Goal: Information Seeking & Learning: Check status

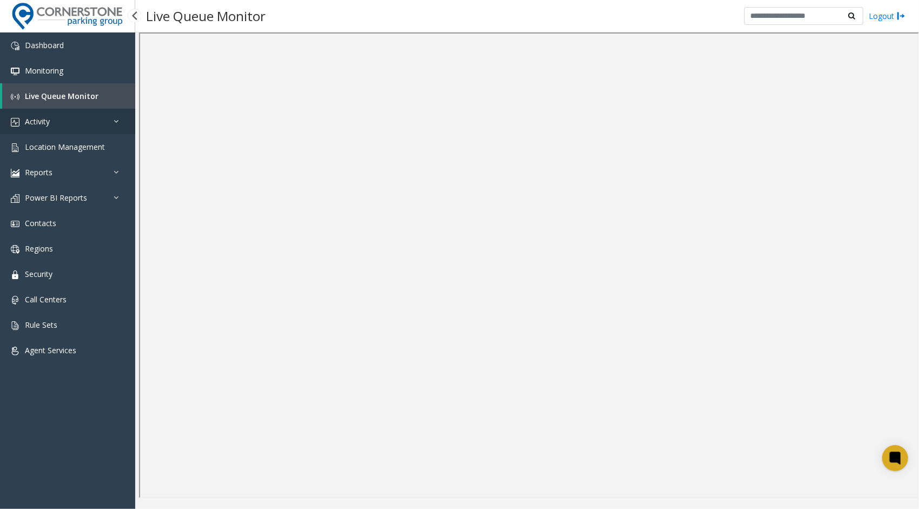
click at [100, 124] on link "Activity" at bounding box center [67, 121] width 135 height 25
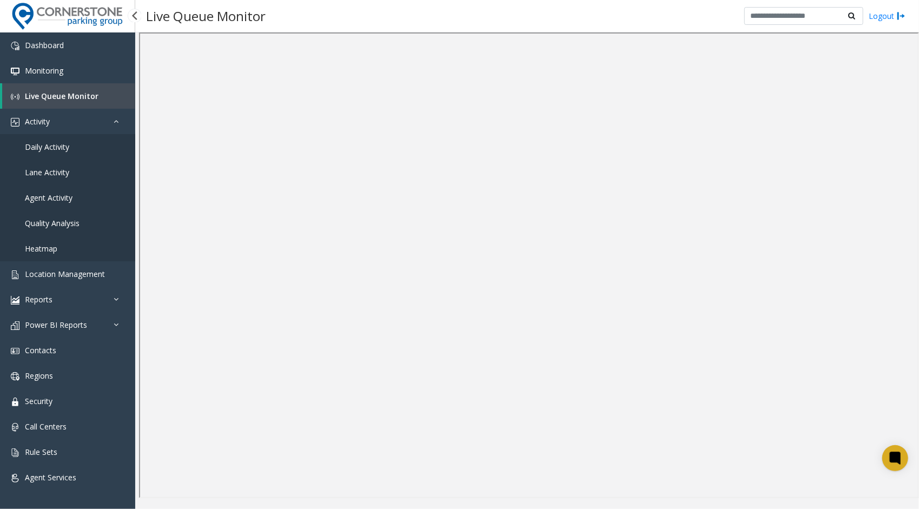
click at [82, 149] on link "Daily Activity" at bounding box center [67, 146] width 135 height 25
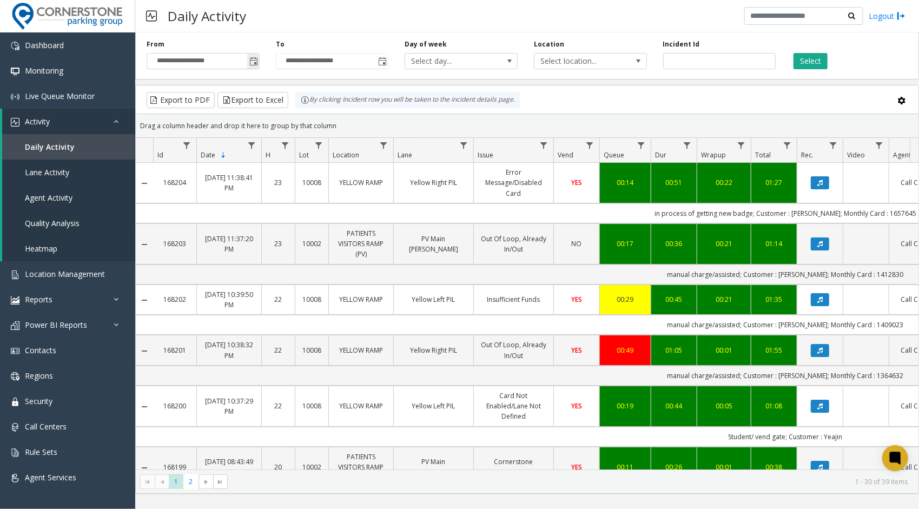
click at [250, 62] on span "Toggle popup" at bounding box center [253, 61] width 9 height 9
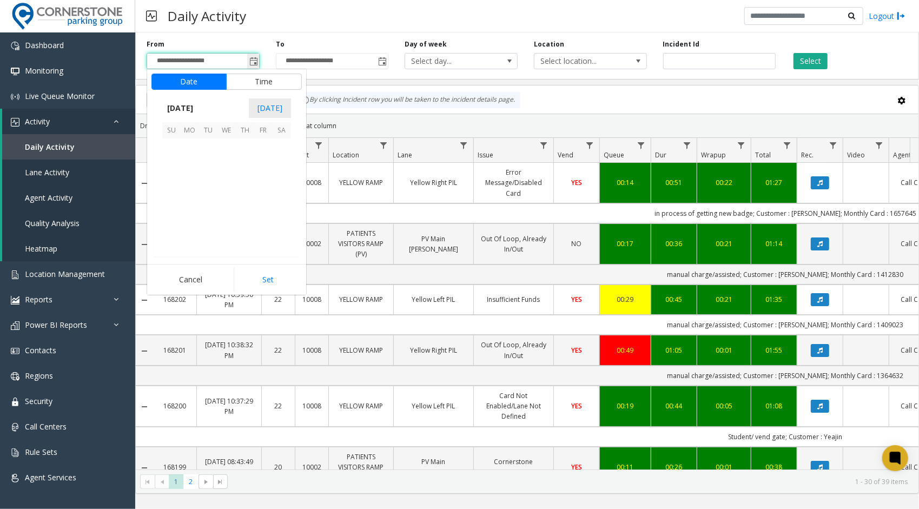
scroll to position [194268, 0]
click at [282, 144] on span "4" at bounding box center [282, 147] width 18 height 18
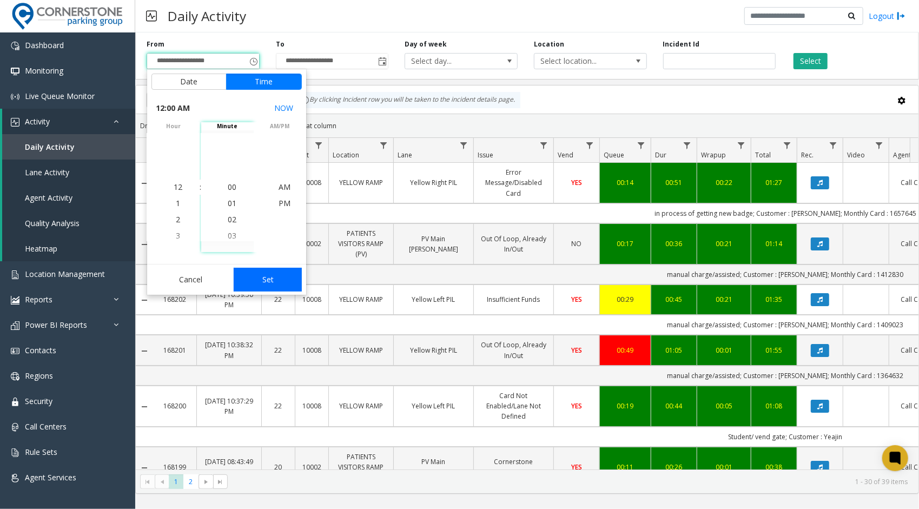
click at [253, 277] on button "Set" at bounding box center [268, 280] width 68 height 24
type input "**********"
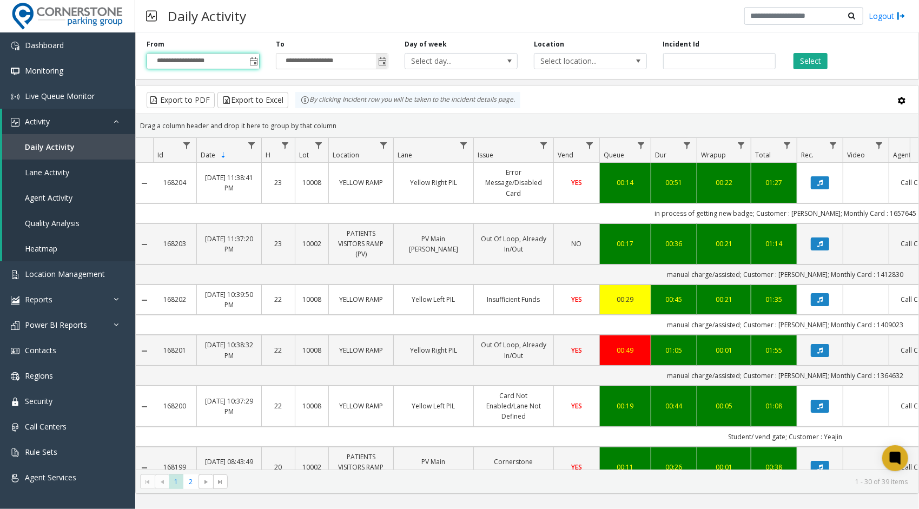
click at [383, 58] on span "Toggle popup" at bounding box center [382, 61] width 9 height 9
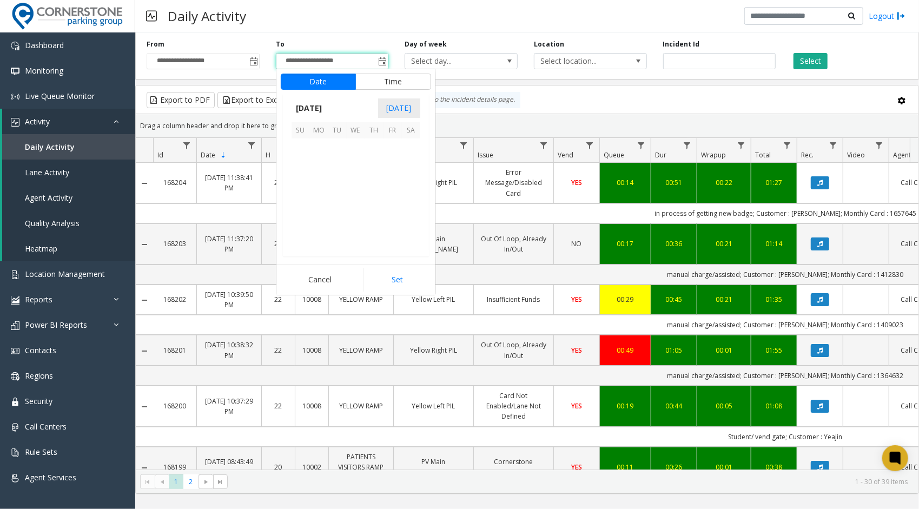
scroll to position [16, 0]
click at [414, 150] on span "4" at bounding box center [411, 147] width 18 height 18
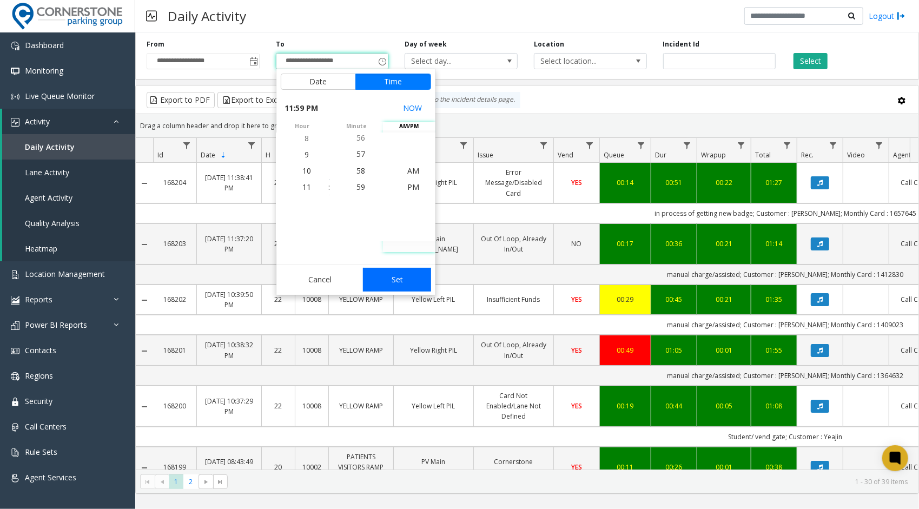
click at [404, 289] on button "Set" at bounding box center [397, 280] width 68 height 24
type input "**********"
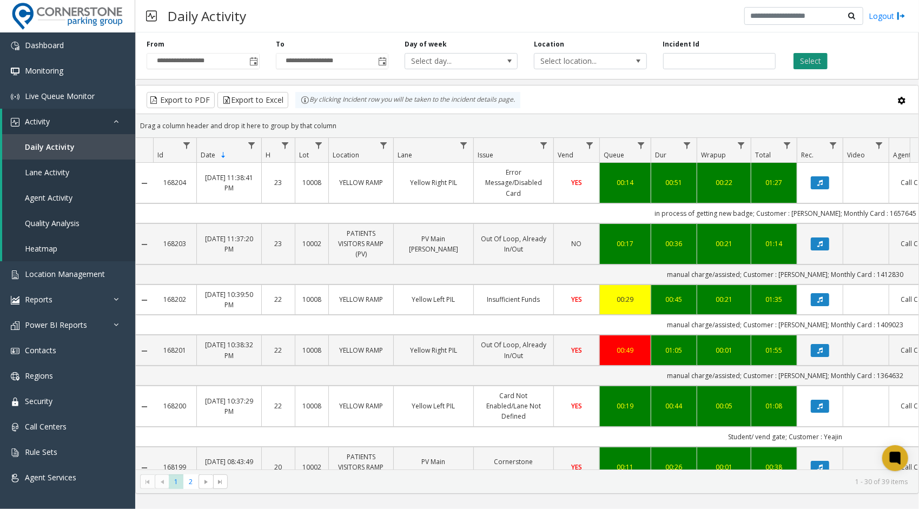
click at [810, 61] on button "Select" at bounding box center [811, 61] width 34 height 16
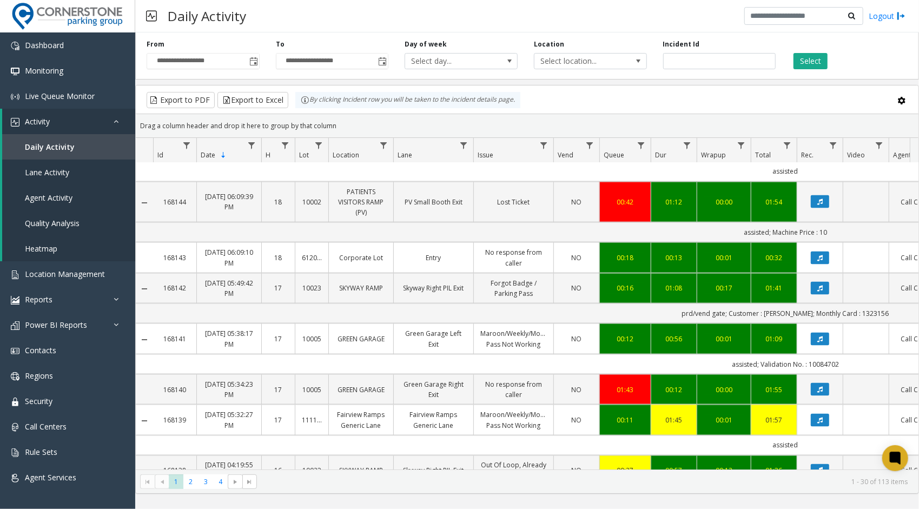
scroll to position [1213, 0]
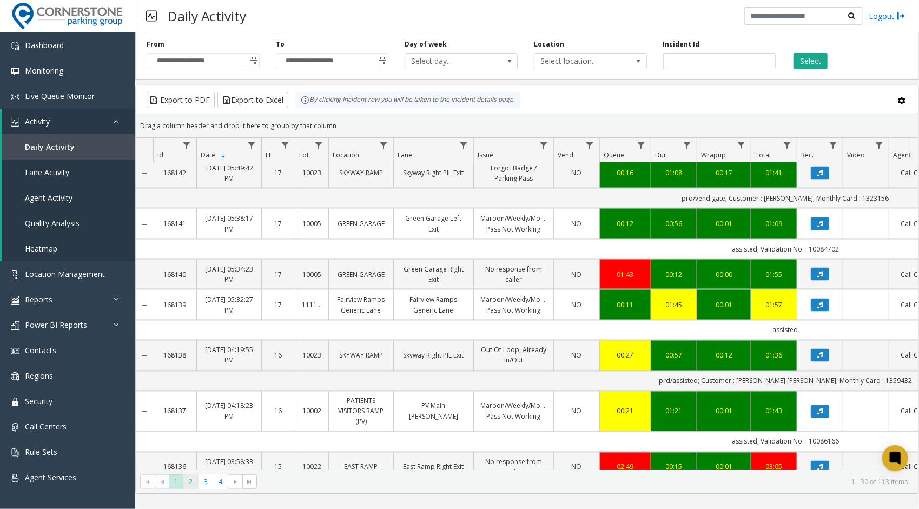
click at [191, 484] on span "2" at bounding box center [190, 481] width 15 height 15
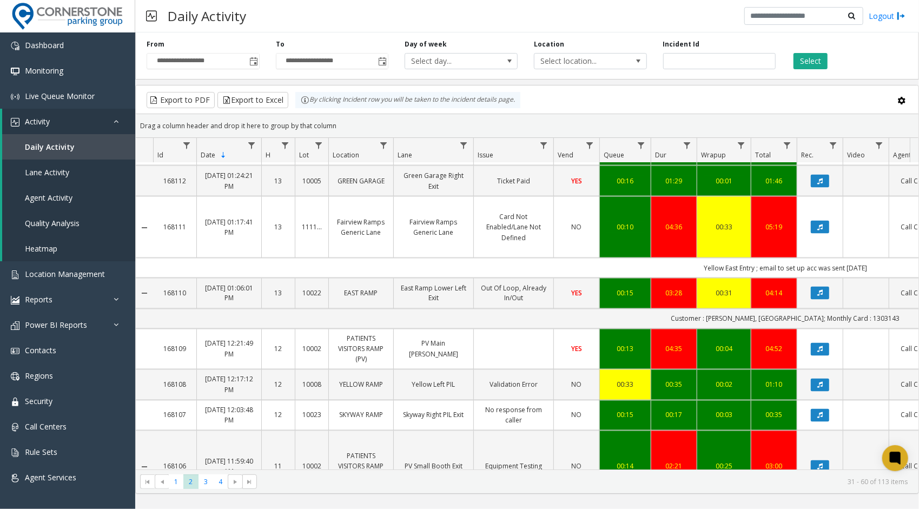
scroll to position [1292, 0]
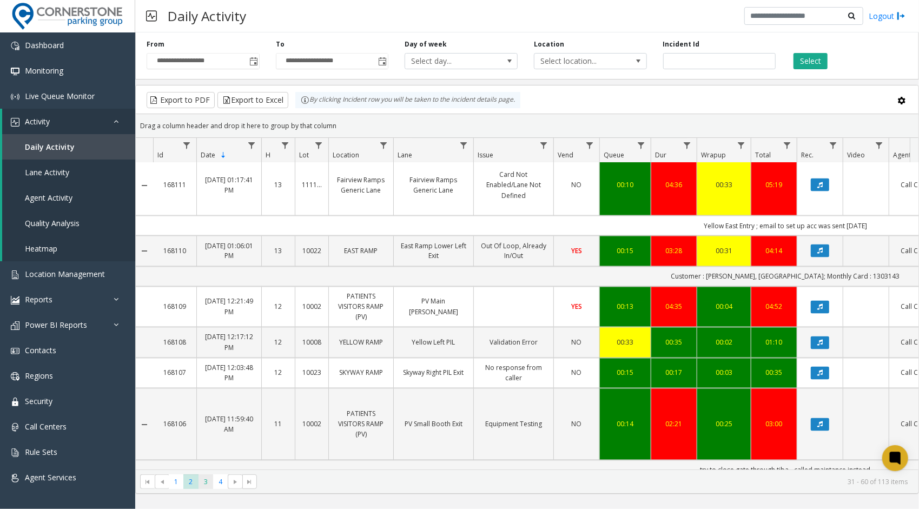
click at [204, 484] on span "3" at bounding box center [206, 481] width 15 height 15
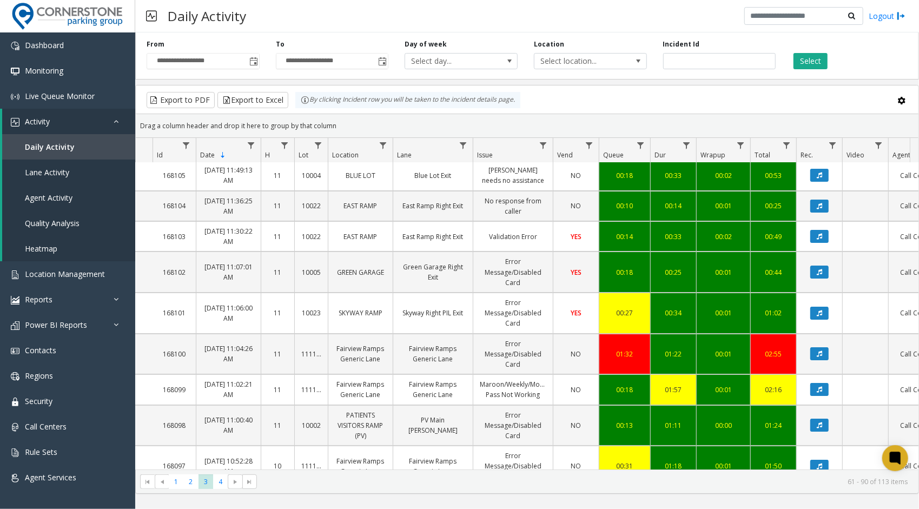
scroll to position [0, 1]
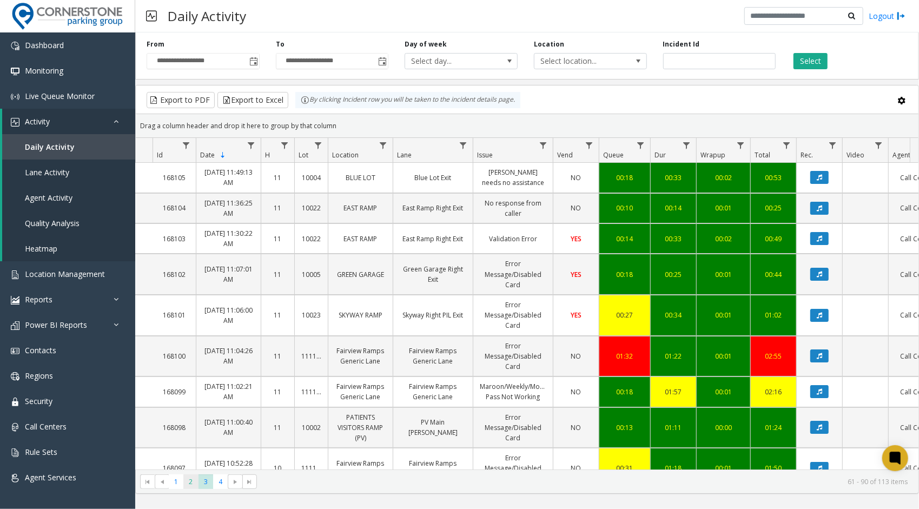
click at [191, 480] on span "2" at bounding box center [190, 481] width 15 height 15
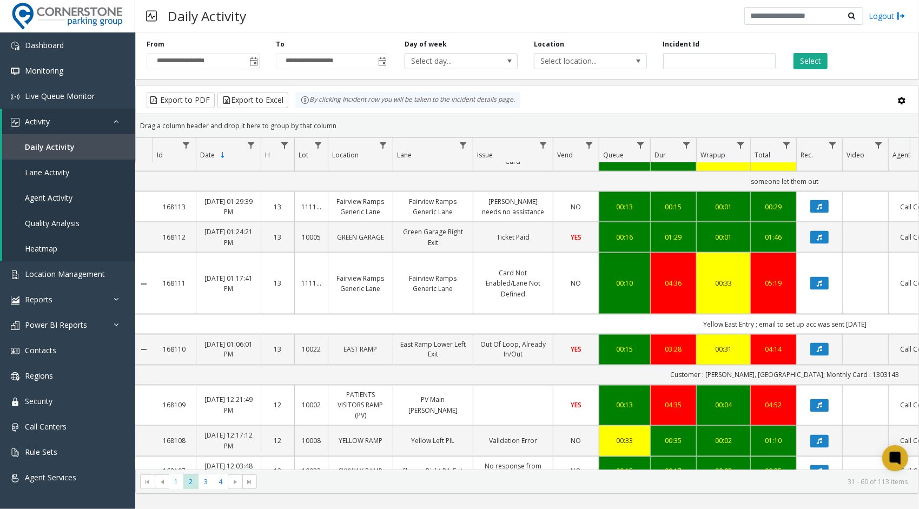
scroll to position [1292, 1]
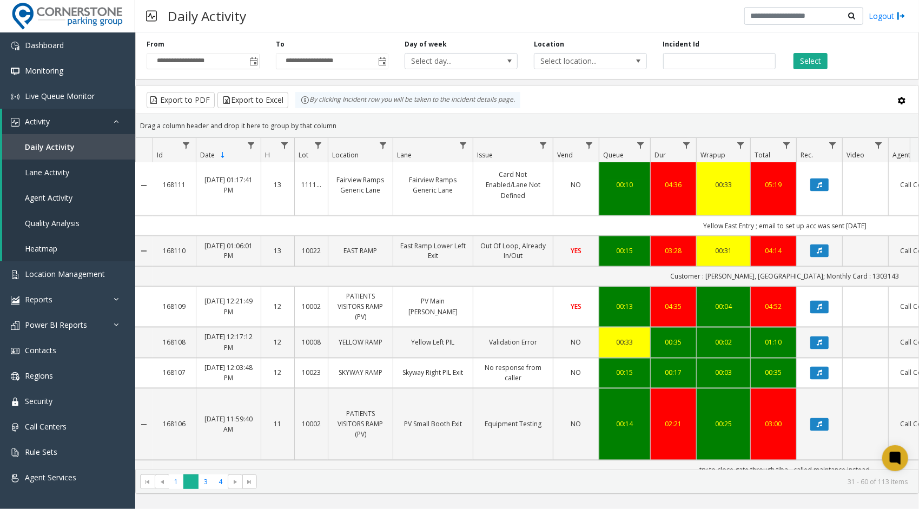
click at [197, 484] on span "2" at bounding box center [190, 481] width 15 height 15
click at [206, 483] on span "3" at bounding box center [206, 481] width 15 height 15
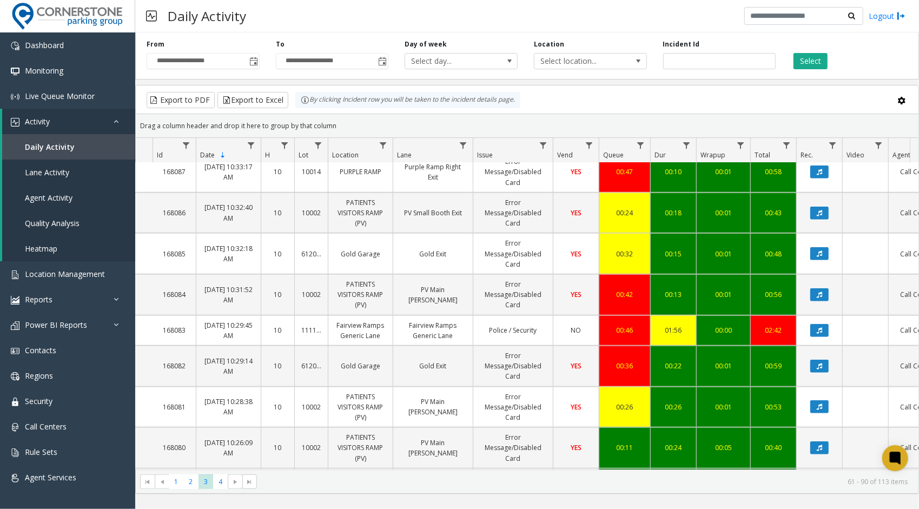
scroll to position [841, 1]
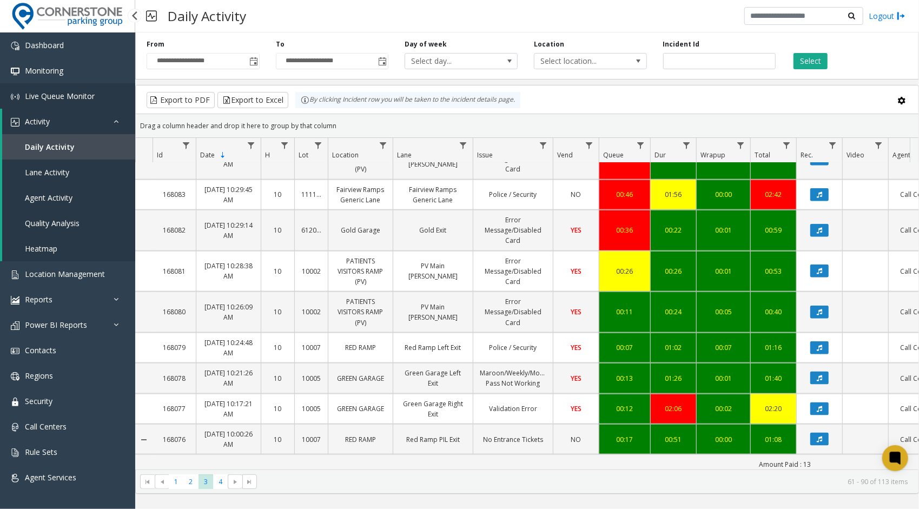
click at [66, 92] on span "Live Queue Monitor" at bounding box center [60, 96] width 70 height 10
